Goal: Task Accomplishment & Management: Manage account settings

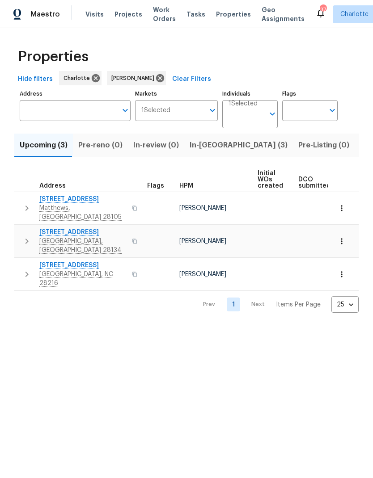
click at [209, 151] on span "In-[GEOGRAPHIC_DATA] (3)" at bounding box center [239, 145] width 98 height 13
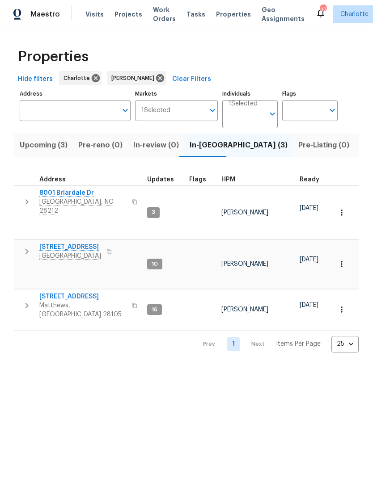
click at [21, 195] on button "button" at bounding box center [27, 202] width 18 height 27
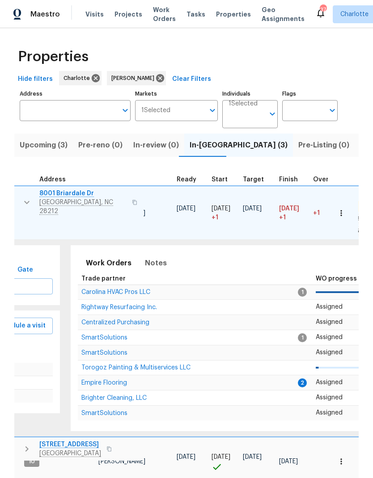
scroll to position [7, 124]
click at [123, 380] on span "Empire Flooring" at bounding box center [104, 383] width 46 height 6
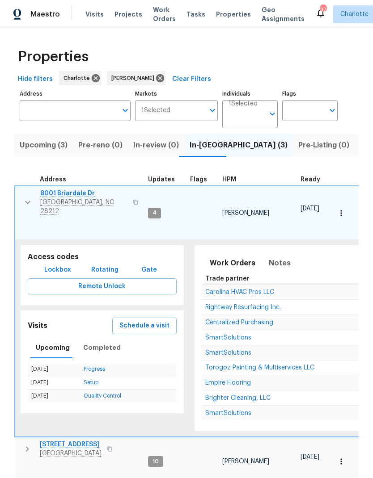
scroll to position [7, 0]
click at [27, 198] on button "button" at bounding box center [28, 202] width 18 height 27
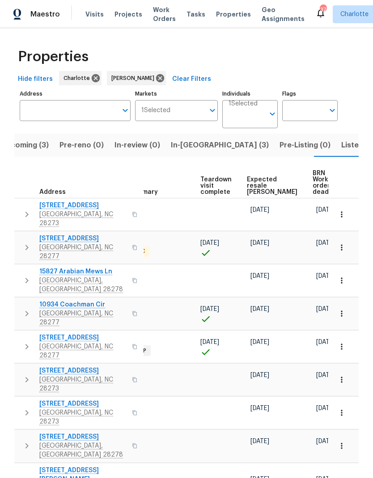
scroll to position [0, 195]
click at [313, 176] on span "BRN Work order deadline" at bounding box center [327, 182] width 28 height 25
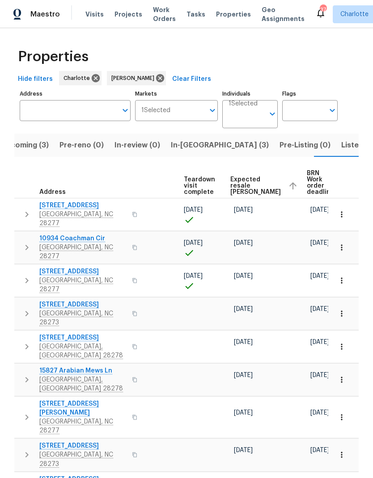
scroll to position [0, 211]
click at [241, 184] on span "Expected resale COE" at bounding box center [256, 186] width 51 height 19
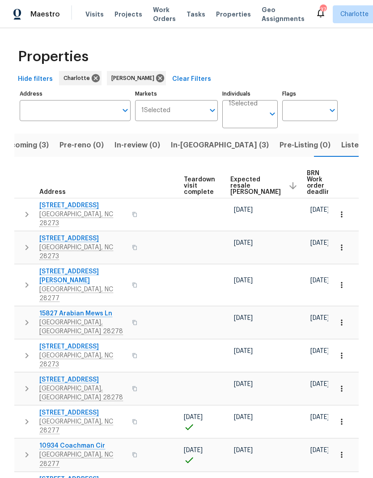
scroll to position [0, 211]
click at [241, 185] on span "Expected resale COE" at bounding box center [256, 186] width 51 height 19
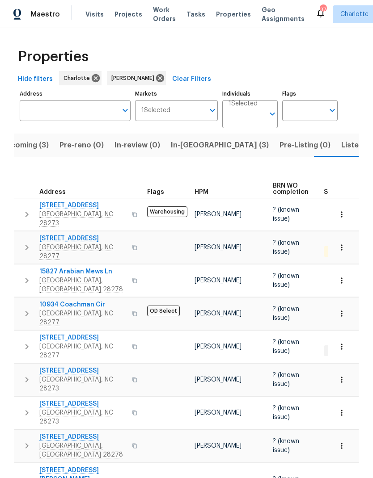
click at [199, 154] on button "In-reno (3)" at bounding box center [219, 145] width 109 height 23
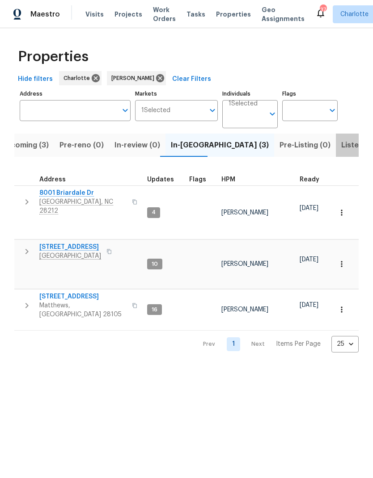
click at [341, 148] on span "Listed (23)" at bounding box center [360, 145] width 38 height 13
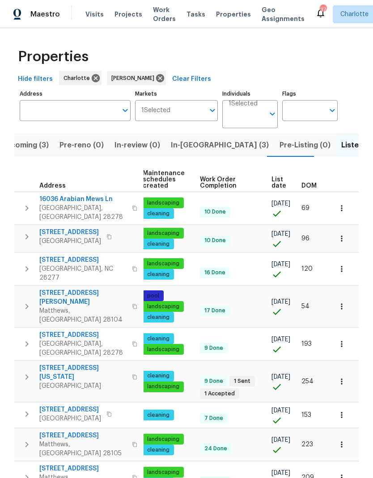
scroll to position [0, 130]
click at [315, 189] on span "DOM" at bounding box center [308, 186] width 15 height 6
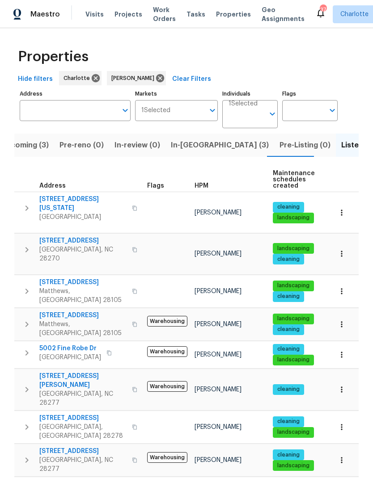
click at [23, 207] on icon "button" at bounding box center [26, 208] width 11 height 11
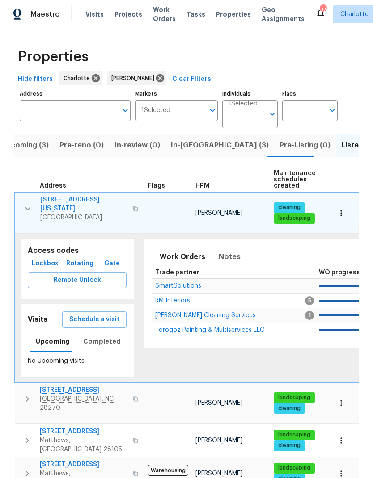
click at [229, 251] on span "Notes" at bounding box center [230, 257] width 22 height 13
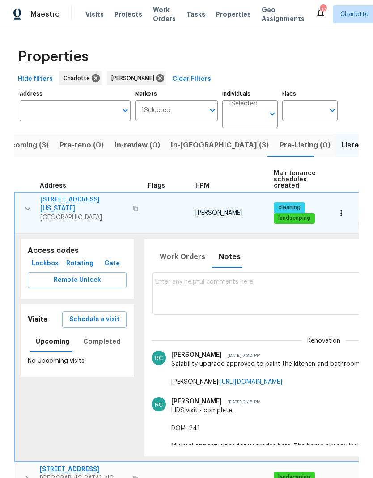
click at [24, 208] on icon "button" at bounding box center [27, 208] width 11 height 11
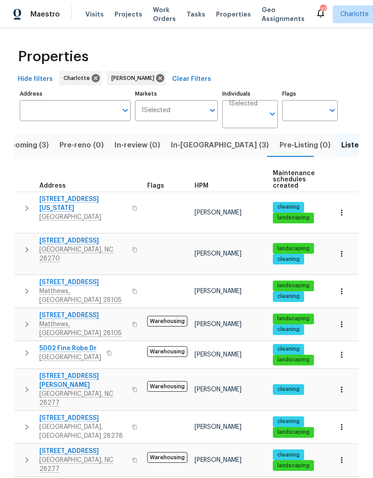
click at [197, 146] on span "In-reno (3)" at bounding box center [220, 145] width 98 height 13
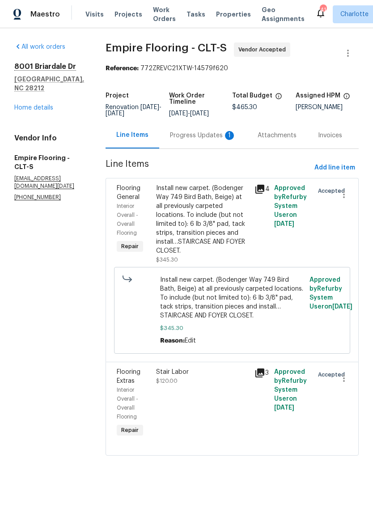
click at [193, 140] on div "Progress Updates 1" at bounding box center [203, 135] width 66 height 9
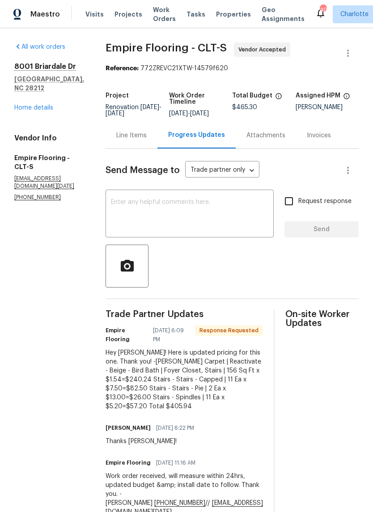
click at [157, 139] on div "Line Items" at bounding box center [132, 135] width 52 height 26
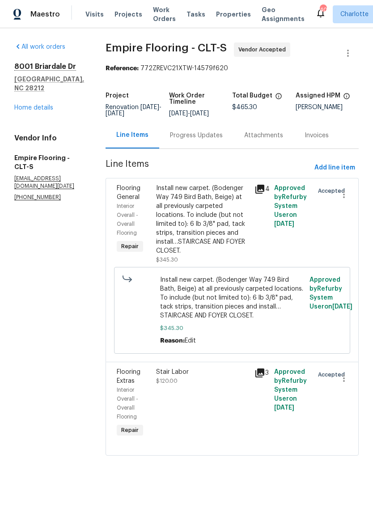
click at [216, 140] on div "Progress Updates" at bounding box center [196, 135] width 53 height 9
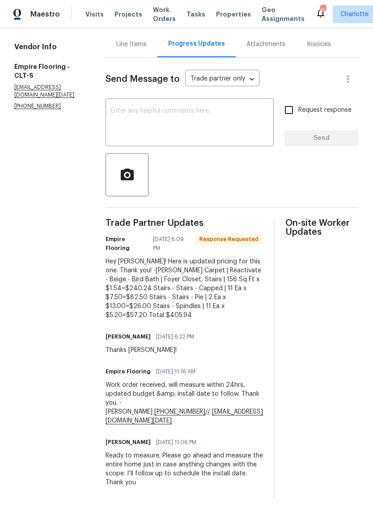
click at [236, 133] on textarea at bounding box center [189, 123] width 157 height 31
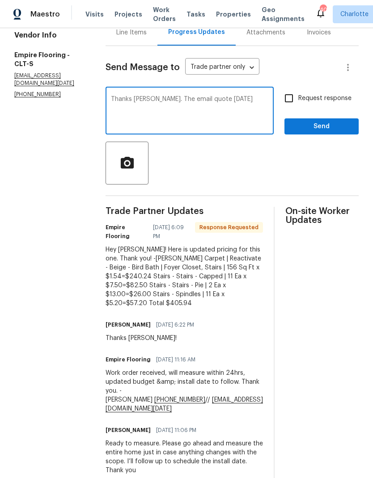
click at [123, 103] on textarea "Thanks Alex. The email quote yesterday" at bounding box center [189, 111] width 157 height 31
type textarea "Thanks Alex. The email quote yesterday"
click at [130, 100] on div "Thanks Alex. The email quote yesterday x ​" at bounding box center [190, 112] width 168 height 46
click at [131, 106] on textarea "Thanks Alex. The email quote yesterday" at bounding box center [189, 111] width 157 height 31
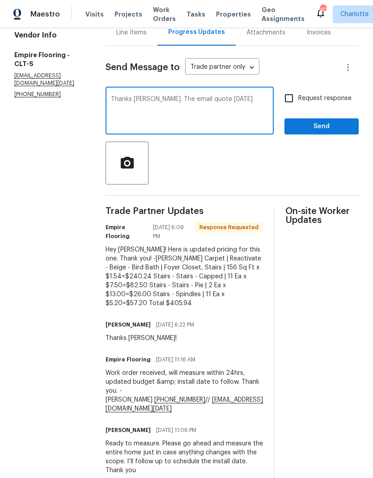
click at [131, 105] on textarea "Thanks Alex. The email quote yesterday" at bounding box center [189, 111] width 157 height 31
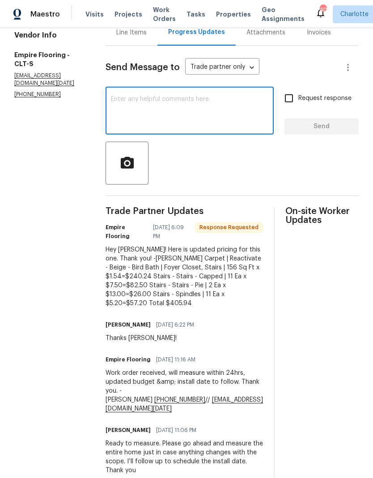
click at [144, 33] on div "Line Items" at bounding box center [132, 32] width 52 height 26
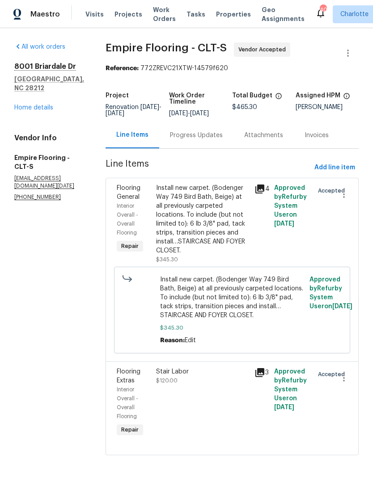
click at [207, 140] on div "Progress Updates" at bounding box center [196, 135] width 53 height 9
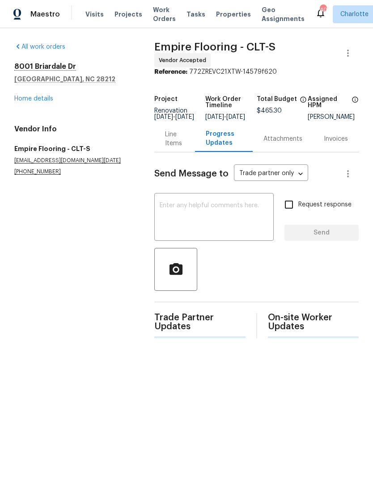
click at [170, 223] on textarea at bounding box center [214, 218] width 109 height 31
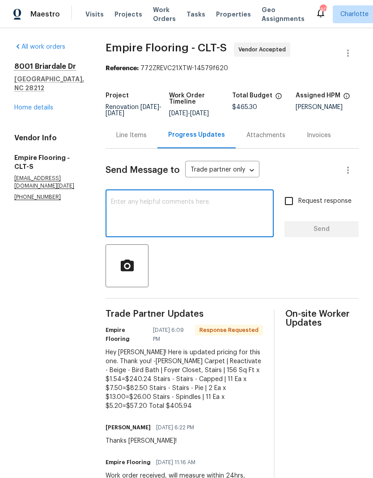
click at [158, 211] on textarea at bounding box center [189, 214] width 157 height 31
paste textarea "Thanks Alex. The email quote yesterday"
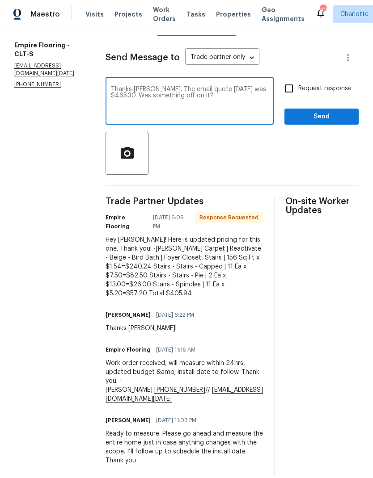
scroll to position [112, 0]
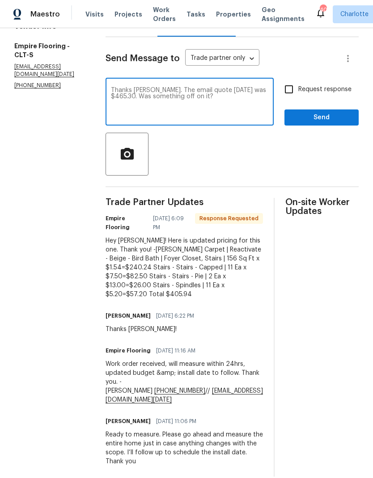
click at [246, 111] on textarea "Thanks Alex. The email quote yesterday was $465.30. Was something off on it?" at bounding box center [189, 102] width 157 height 31
type textarea "Thanks Alex. The email quote yesterday was $465.30. Was something off on it? I’…"
click at [296, 96] on input "Request response" at bounding box center [288, 89] width 19 height 19
checkbox input "true"
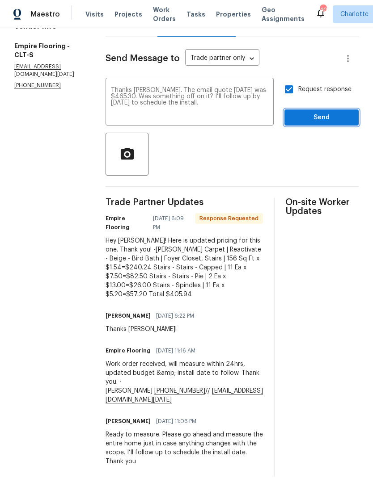
click at [319, 123] on span "Send" at bounding box center [322, 117] width 60 height 11
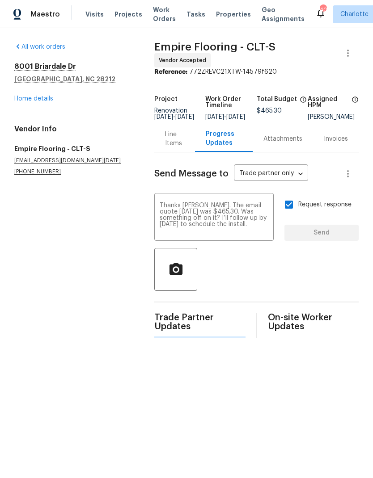
scroll to position [0, 0]
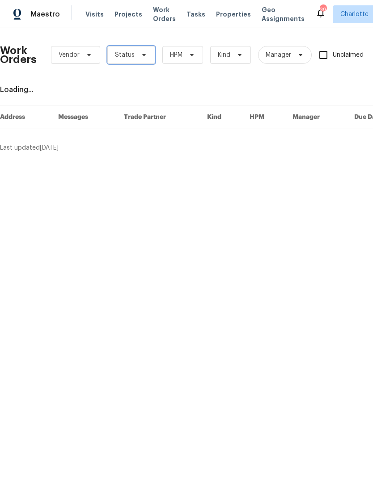
click at [138, 59] on span "Status" at bounding box center [131, 55] width 48 height 18
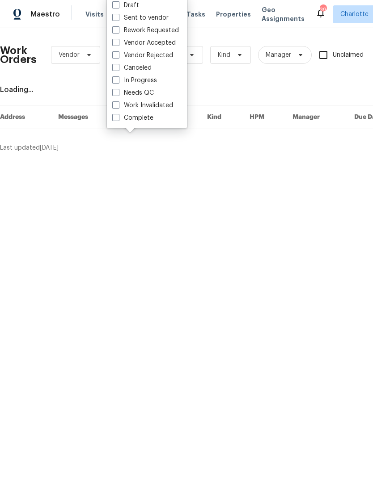
click at [152, 93] on label "Needs QC" at bounding box center [133, 93] width 42 height 9
click at [118, 93] on input "Needs QC" at bounding box center [115, 92] width 6 height 6
checkbox input "true"
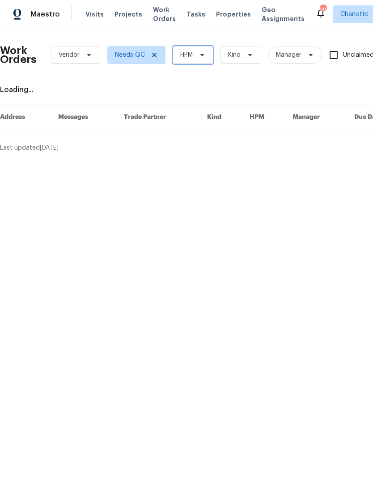
click at [196, 55] on span at bounding box center [201, 54] width 10 height 7
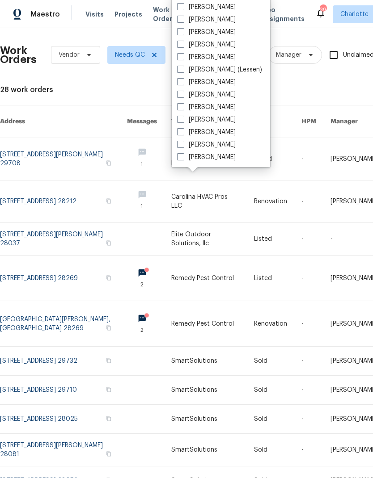
scroll to position [111, 0]
click at [215, 161] on label "[PERSON_NAME]" at bounding box center [206, 157] width 59 height 9
click at [183, 159] on input "[PERSON_NAME]" at bounding box center [180, 156] width 6 height 6
checkbox input "true"
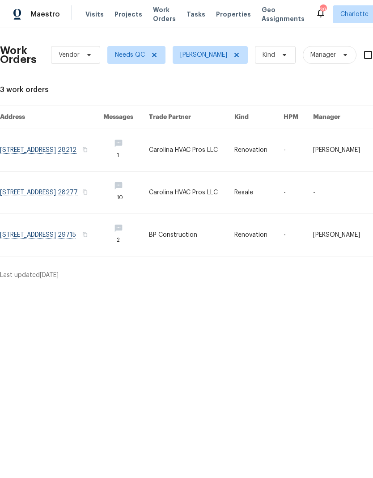
click at [28, 232] on link at bounding box center [51, 235] width 103 height 42
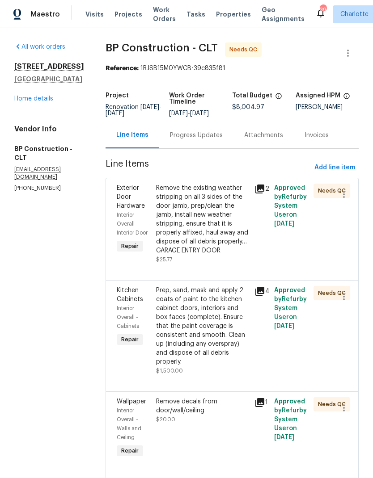
click at [38, 102] on link "Home details" at bounding box center [33, 99] width 39 height 6
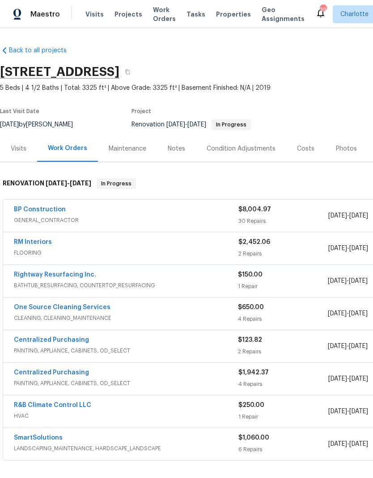
click at [157, 17] on span "Work Orders" at bounding box center [164, 14] width 23 height 18
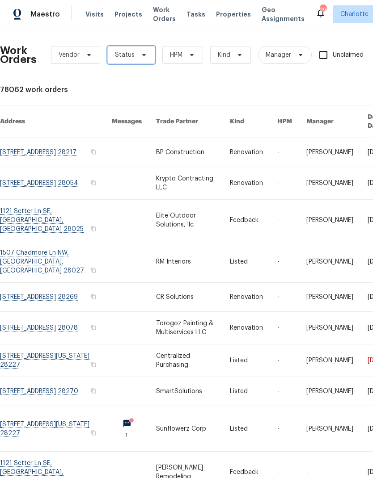
click at [141, 56] on icon at bounding box center [143, 54] width 7 height 7
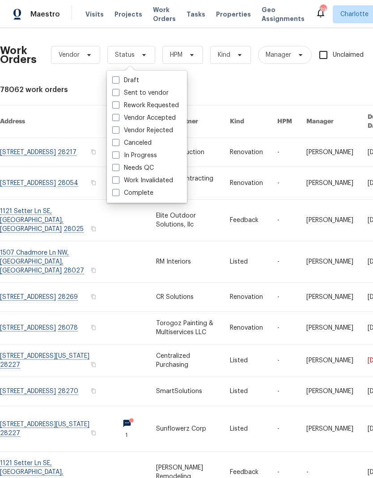
click at [151, 171] on label "Needs QC" at bounding box center [133, 168] width 42 height 9
click at [118, 169] on input "Needs QC" at bounding box center [115, 167] width 6 height 6
checkbox input "true"
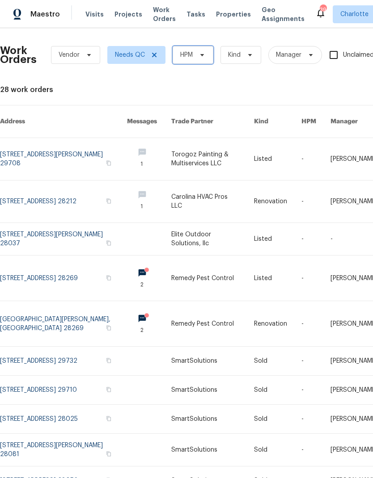
click at [207, 55] on span "HPM" at bounding box center [193, 55] width 41 height 18
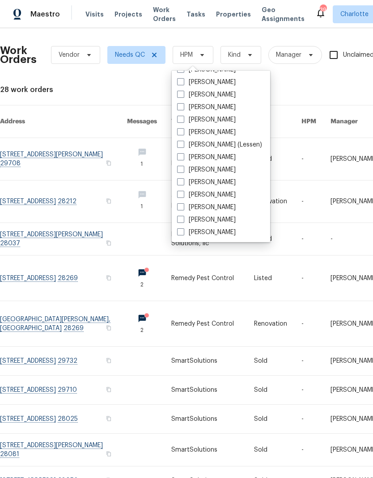
scroll to position [111, 0]
click at [216, 236] on label "[PERSON_NAME]" at bounding box center [206, 232] width 59 height 9
click at [183, 234] on input "[PERSON_NAME]" at bounding box center [180, 231] width 6 height 6
checkbox input "true"
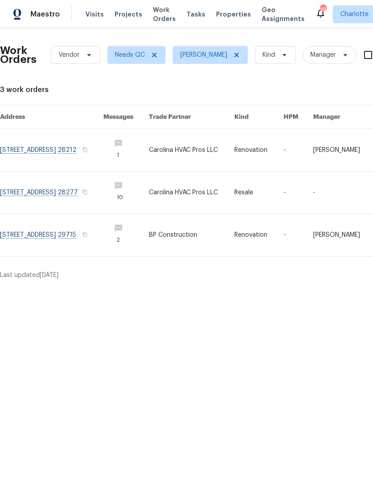
click at [32, 154] on link at bounding box center [51, 150] width 103 height 42
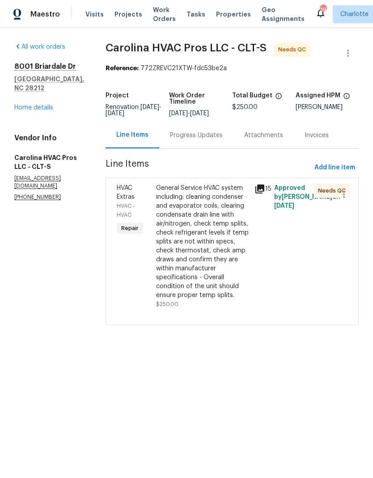
click at [214, 136] on div "Progress Updates" at bounding box center [196, 135] width 74 height 26
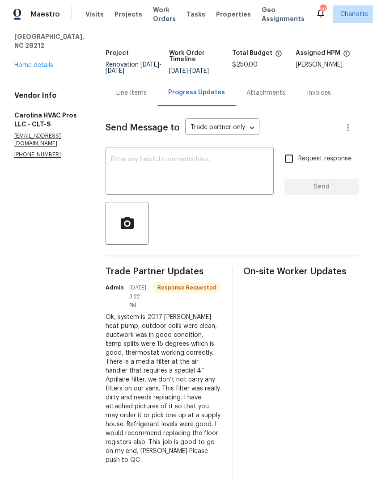
scroll to position [42, 0]
click at [147, 98] on div "Line Items" at bounding box center [131, 93] width 30 height 9
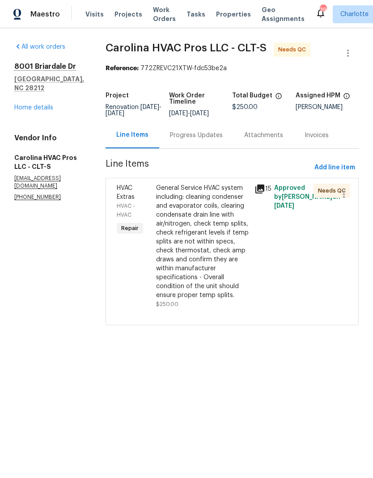
click at [226, 207] on div "General Service HVAC system including: cleaning condenser and evaporator coils,…" at bounding box center [202, 242] width 93 height 116
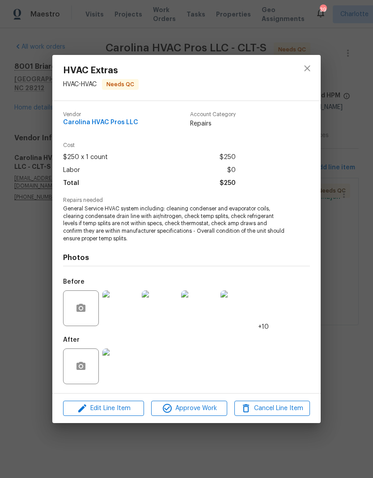
click at [127, 360] on img at bounding box center [120, 367] width 36 height 36
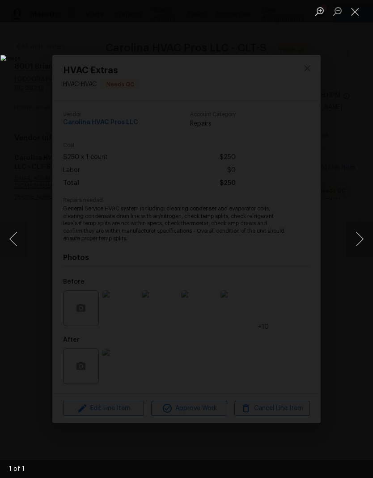
click at [351, 17] on button "Close lightbox" at bounding box center [355, 12] width 18 height 16
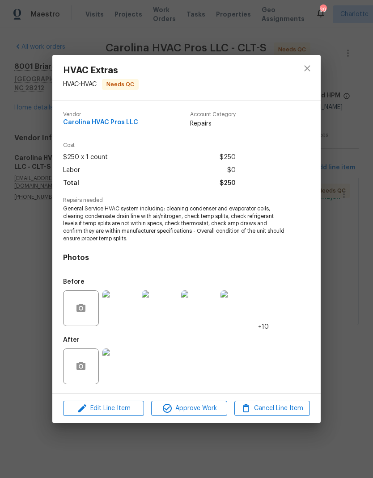
click at [132, 312] on img at bounding box center [120, 309] width 36 height 36
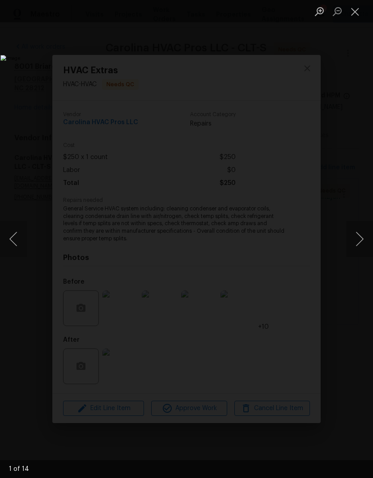
click at [362, 240] on button "Next image" at bounding box center [359, 239] width 27 height 36
click at [359, 245] on button "Next image" at bounding box center [359, 239] width 27 height 36
click at [363, 244] on button "Next image" at bounding box center [359, 239] width 27 height 36
click at [16, 238] on button "Previous image" at bounding box center [13, 239] width 27 height 36
click at [288, 258] on img "Lightbox" at bounding box center [143, 239] width 287 height 368
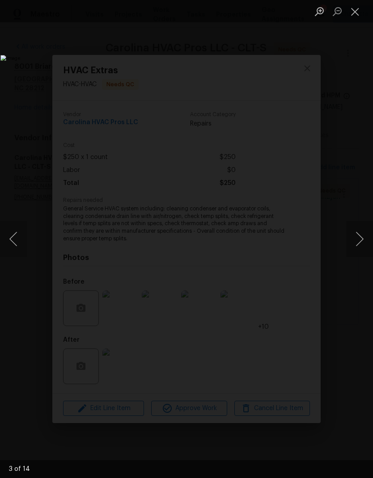
click at [357, 243] on button "Next image" at bounding box center [359, 239] width 27 height 36
click at [361, 247] on button "Next image" at bounding box center [359, 239] width 27 height 36
click at [363, 252] on button "Next image" at bounding box center [359, 239] width 27 height 36
click at [15, 231] on button "Previous image" at bounding box center [13, 239] width 27 height 36
click at [363, 251] on button "Next image" at bounding box center [359, 239] width 27 height 36
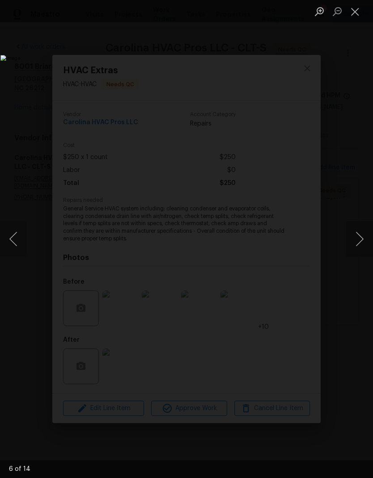
click at [360, 255] on button "Next image" at bounding box center [359, 239] width 27 height 36
click at [362, 251] on button "Next image" at bounding box center [359, 239] width 27 height 36
click at [360, 256] on button "Next image" at bounding box center [359, 239] width 27 height 36
click at [359, 257] on button "Next image" at bounding box center [359, 239] width 27 height 36
click at [22, 242] on button "Previous image" at bounding box center [13, 239] width 27 height 36
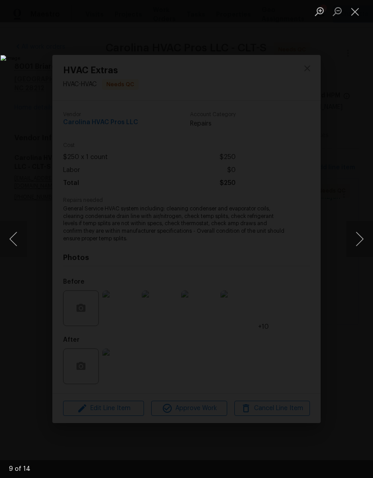
click at [288, 260] on img "Lightbox" at bounding box center [143, 239] width 287 height 368
click at [358, 240] on button "Next image" at bounding box center [359, 239] width 27 height 36
click at [358, 246] on button "Next image" at bounding box center [359, 239] width 27 height 36
click at [360, 245] on button "Next image" at bounding box center [359, 239] width 27 height 36
click at [361, 248] on button "Next image" at bounding box center [359, 239] width 27 height 36
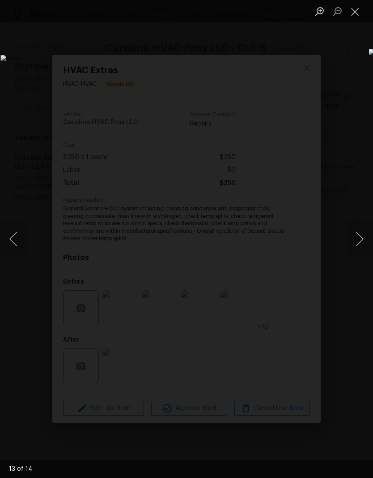
click at [361, 253] on button "Next image" at bounding box center [359, 239] width 27 height 36
click at [361, 252] on button "Next image" at bounding box center [359, 239] width 27 height 36
click at [360, 253] on button "Next image" at bounding box center [359, 239] width 27 height 36
click at [18, 235] on button "Previous image" at bounding box center [13, 239] width 27 height 36
click at [361, 257] on button "Next image" at bounding box center [359, 239] width 27 height 36
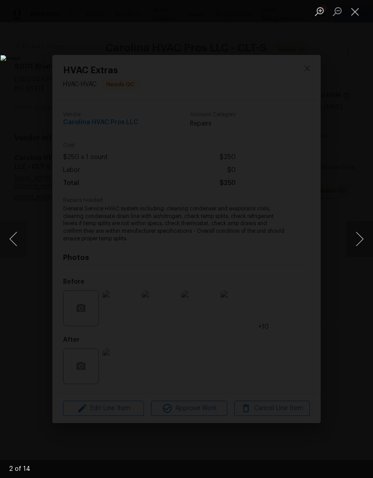
click at [360, 252] on button "Next image" at bounding box center [359, 239] width 27 height 36
click at [360, 254] on button "Next image" at bounding box center [359, 239] width 27 height 36
click at [18, 235] on button "Previous image" at bounding box center [13, 239] width 27 height 36
click at [21, 233] on button "Previous image" at bounding box center [13, 239] width 27 height 36
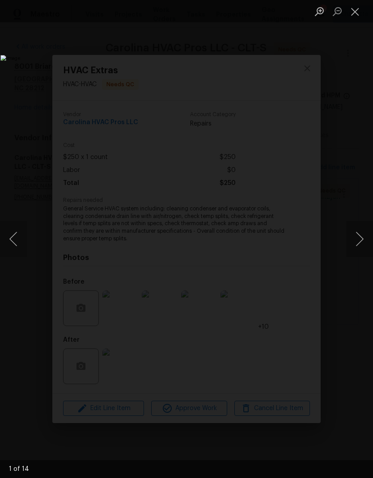
click at [20, 230] on button "Previous image" at bounding box center [13, 239] width 27 height 36
click at [359, 245] on button "Next image" at bounding box center [359, 239] width 27 height 36
click at [359, 244] on button "Next image" at bounding box center [359, 239] width 27 height 36
click at [363, 239] on button "Next image" at bounding box center [359, 239] width 27 height 36
click at [361, 235] on button "Next image" at bounding box center [359, 239] width 27 height 36
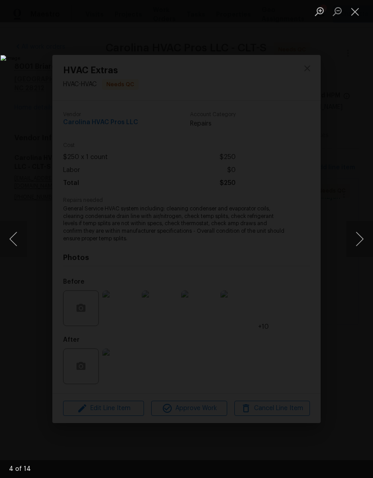
click at [361, 237] on button "Next image" at bounding box center [359, 239] width 27 height 36
click at [361, 245] on button "Next image" at bounding box center [359, 239] width 27 height 36
click at [16, 238] on button "Previous image" at bounding box center [13, 239] width 27 height 36
click at [16, 241] on button "Previous image" at bounding box center [13, 239] width 27 height 36
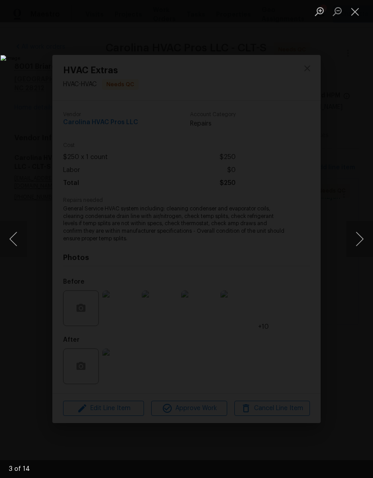
click at [16, 237] on button "Previous image" at bounding box center [13, 239] width 27 height 36
click at [16, 235] on button "Previous image" at bounding box center [13, 239] width 27 height 36
click at [17, 237] on button "Previous image" at bounding box center [13, 239] width 27 height 36
click at [359, 246] on button "Next image" at bounding box center [359, 239] width 27 height 36
click at [363, 253] on button "Next image" at bounding box center [359, 239] width 27 height 36
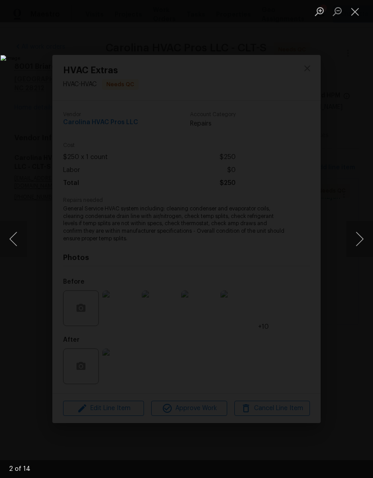
click at [359, 235] on button "Next image" at bounding box center [359, 239] width 27 height 36
click at [355, 16] on button "Close lightbox" at bounding box center [355, 12] width 18 height 16
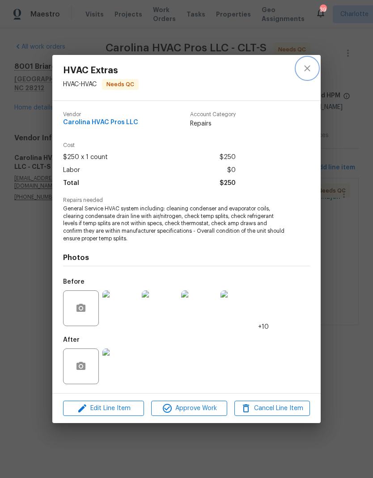
click at [305, 72] on icon "close" at bounding box center [307, 68] width 11 height 11
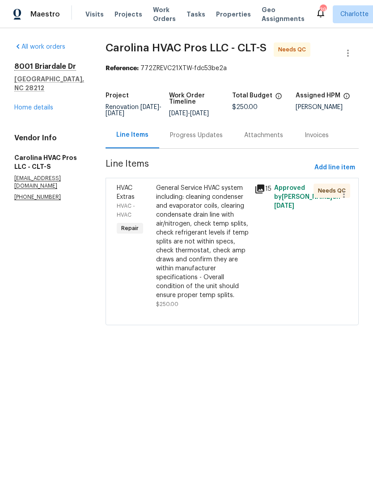
click at [196, 148] on div "Progress Updates" at bounding box center [196, 135] width 74 height 26
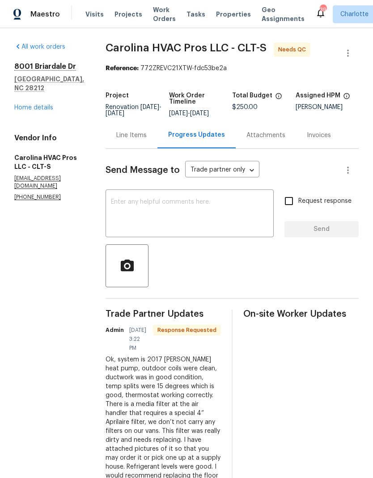
click at [223, 237] on div "x ​" at bounding box center [190, 215] width 168 height 46
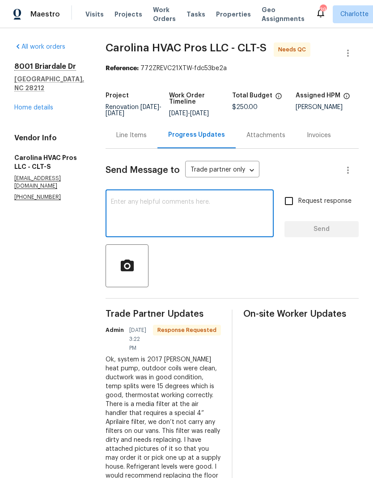
click at [183, 228] on textarea at bounding box center [189, 214] width 157 height 31
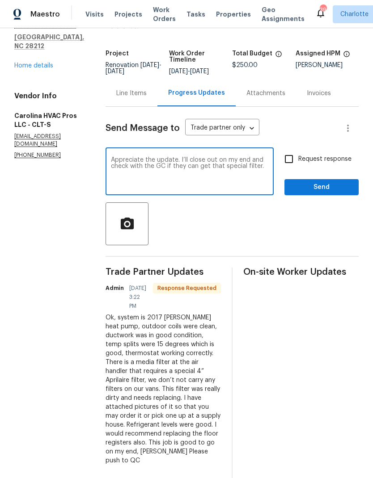
scroll to position [36, 0]
type textarea "Appreciate the update. I’ll close out on my end and check with the GC if they c…"
click at [289, 150] on input "Request response" at bounding box center [288, 159] width 19 height 19
checkbox input "true"
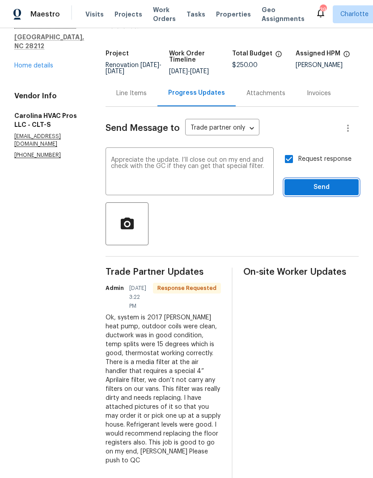
click at [325, 182] on span "Send" at bounding box center [322, 187] width 60 height 11
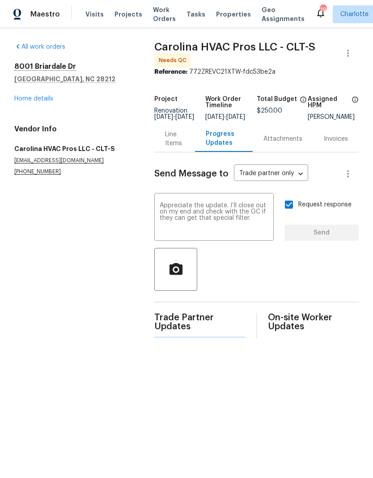
scroll to position [0, 0]
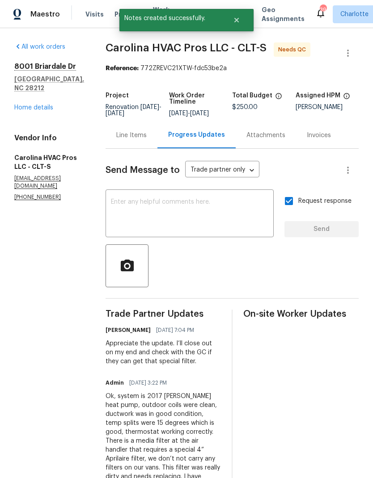
click at [137, 140] on div "Line Items" at bounding box center [131, 135] width 30 height 9
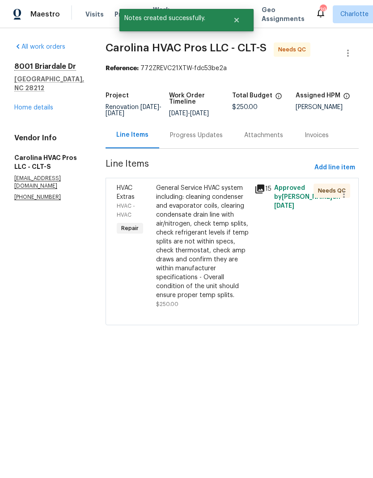
click at [201, 201] on div "General Service HVAC system including: cleaning condenser and evaporator coils,…" at bounding box center [202, 242] width 93 height 116
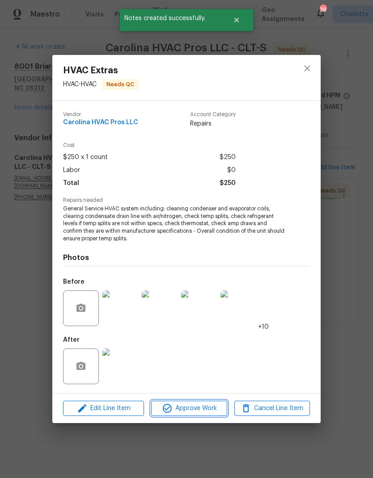
click at [208, 407] on span "Approve Work" at bounding box center [189, 408] width 70 height 11
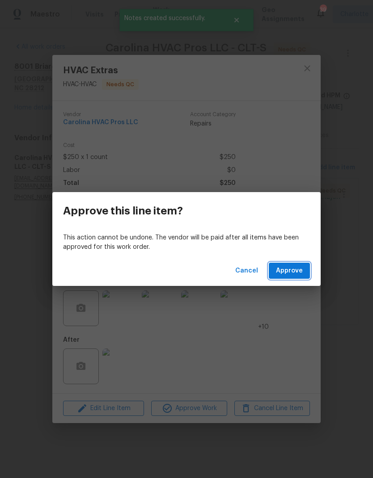
click at [290, 273] on span "Approve" at bounding box center [289, 271] width 27 height 11
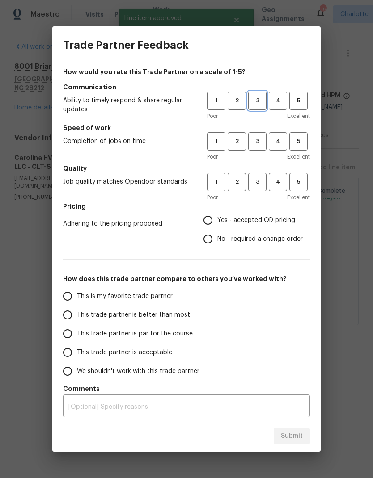
click at [258, 109] on button "3" at bounding box center [257, 101] width 18 height 18
click at [285, 146] on span "4" at bounding box center [278, 141] width 17 height 10
click at [259, 188] on button "3" at bounding box center [257, 182] width 18 height 18
click at [206, 220] on input "Yes - accepted OD pricing" at bounding box center [208, 220] width 19 height 19
radio input "true"
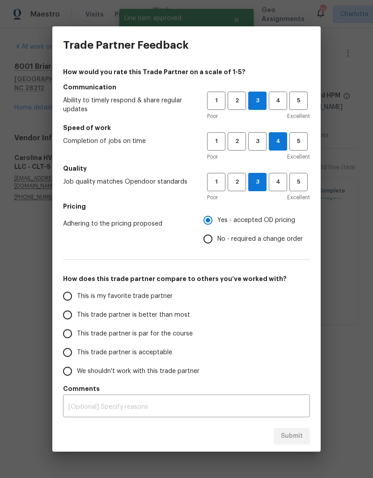
click at [73, 315] on input "This trade partner is better than most" at bounding box center [67, 315] width 19 height 19
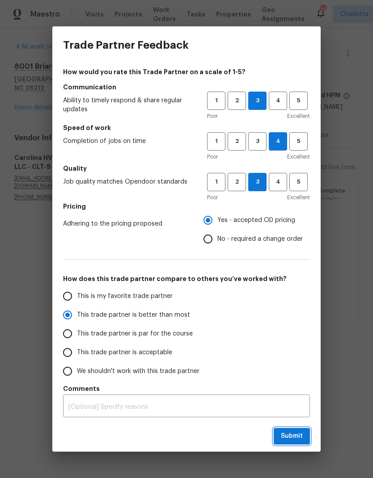
click at [299, 442] on span "Submit" at bounding box center [292, 436] width 22 height 11
radio input "true"
radio input "false"
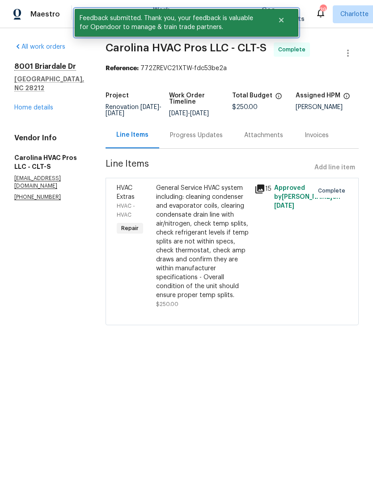
click at [279, 28] on button "Close" at bounding box center [282, 20] width 30 height 18
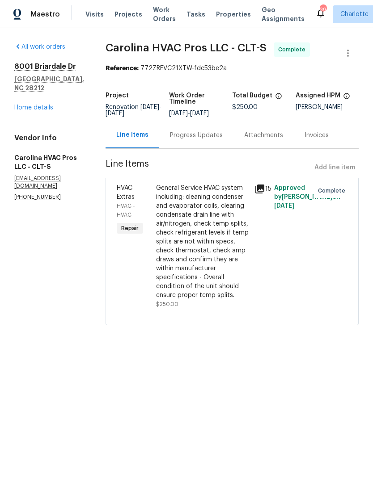
click at [158, 16] on span "Work Orders" at bounding box center [164, 14] width 23 height 18
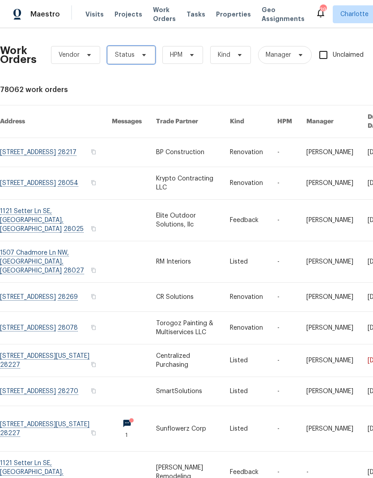
click at [142, 58] on icon at bounding box center [143, 54] width 7 height 7
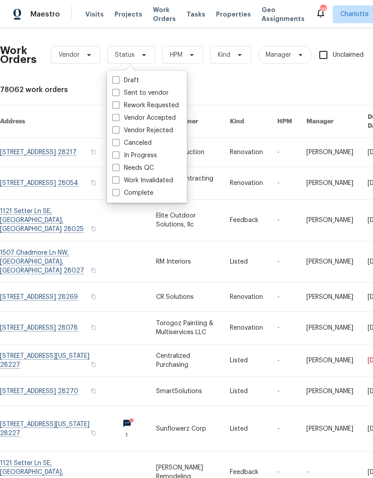
click at [150, 172] on label "Needs QC" at bounding box center [133, 168] width 42 height 9
click at [118, 169] on input "Needs QC" at bounding box center [115, 167] width 6 height 6
checkbox input "true"
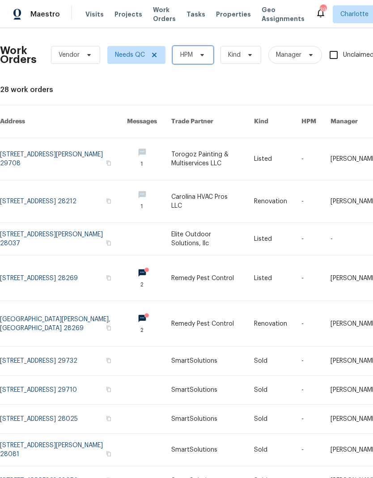
click at [199, 59] on span "HPM" at bounding box center [193, 55] width 41 height 18
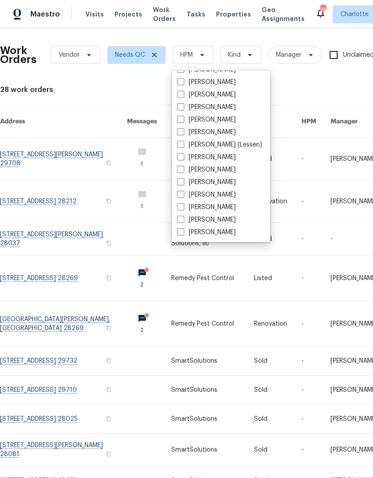
scroll to position [111, 0]
click at [214, 236] on label "[PERSON_NAME]" at bounding box center [206, 232] width 59 height 9
click at [183, 234] on input "[PERSON_NAME]" at bounding box center [180, 231] width 6 height 6
checkbox input "true"
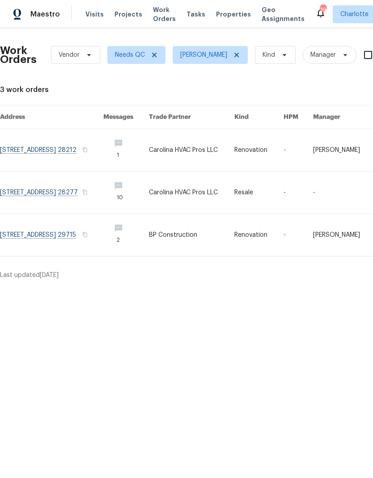
click at [33, 22] on div "Maestro" at bounding box center [30, 14] width 60 height 18
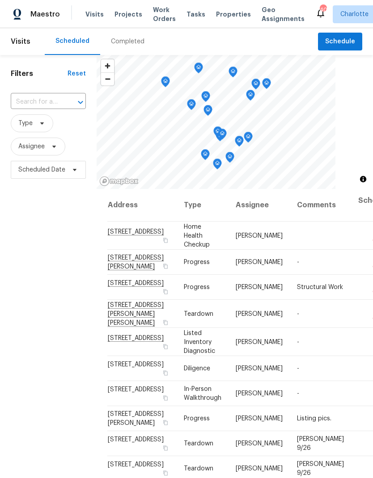
click at [34, 230] on div "Filters Reset ​ Type Assignee Scheduled Date" at bounding box center [48, 313] width 97 height 517
